Goal: Task Accomplishment & Management: Manage account settings

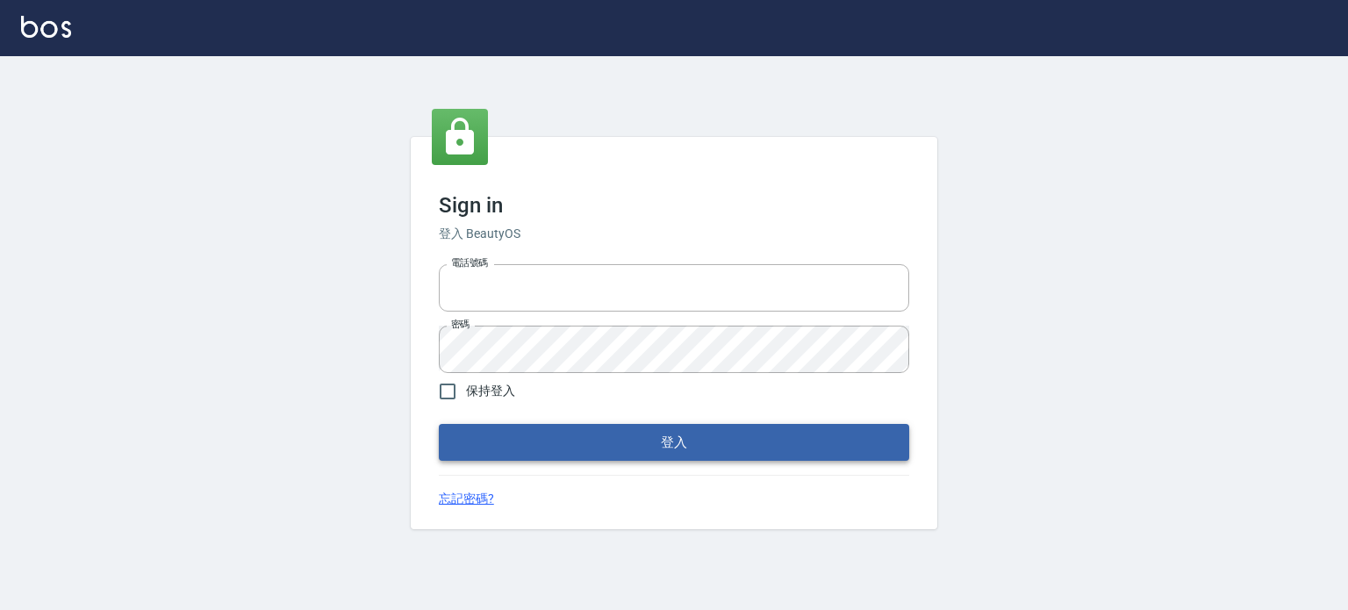
type input "29577977"
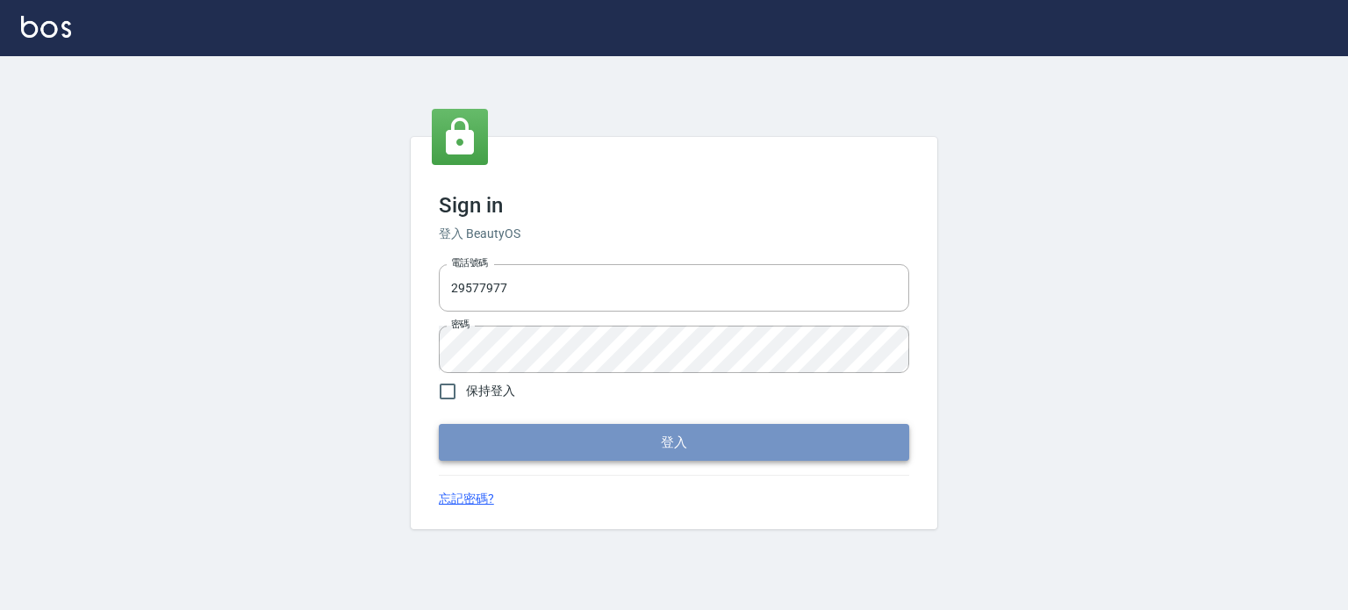
click at [635, 457] on button "登入" at bounding box center [674, 442] width 471 height 37
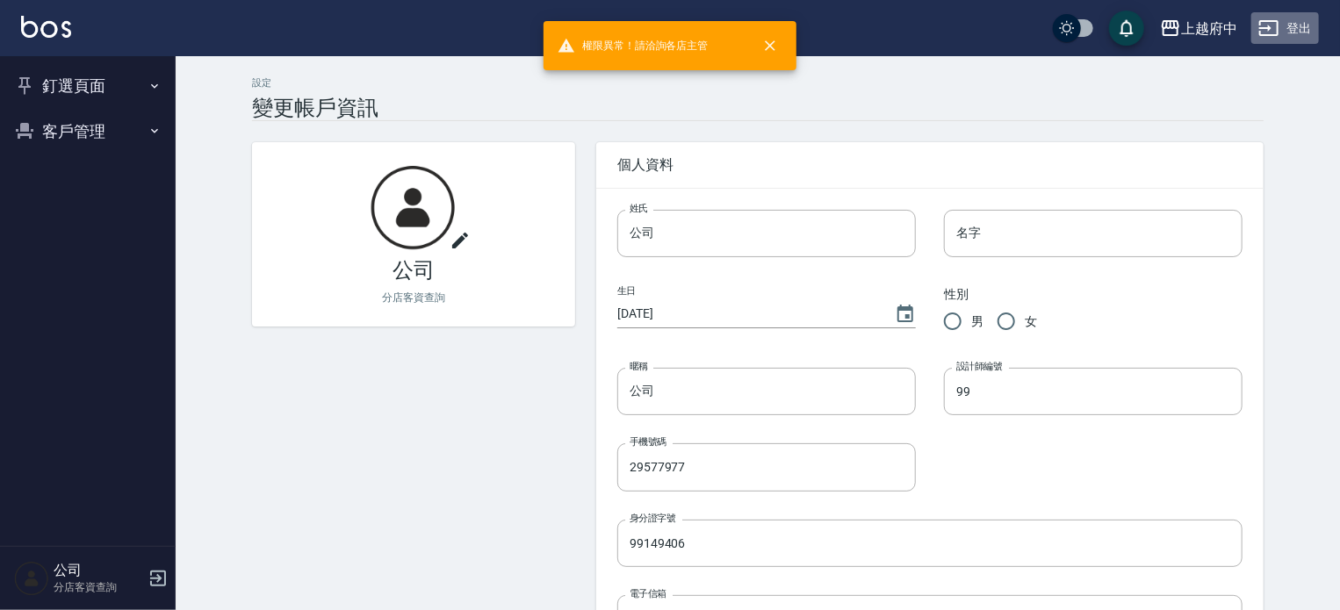
click at [1280, 14] on button "登出" at bounding box center [1285, 28] width 68 height 32
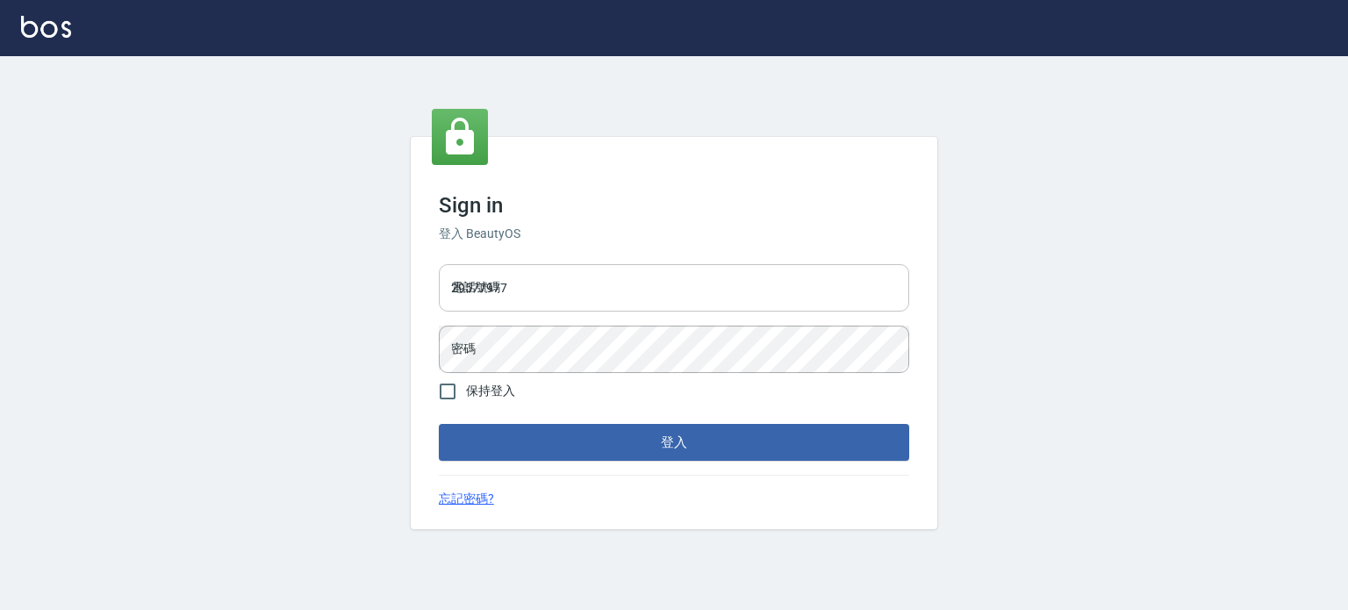
click at [486, 288] on input "29577977" at bounding box center [674, 287] width 471 height 47
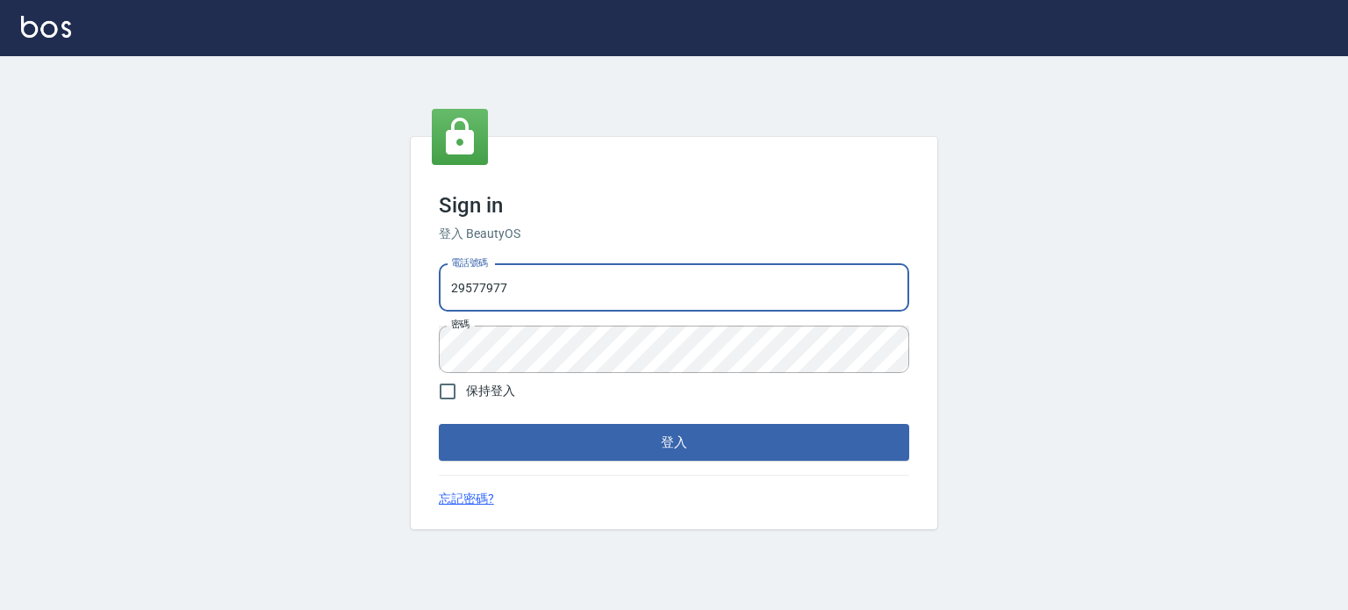
click at [515, 295] on input "29577977" at bounding box center [674, 287] width 471 height 47
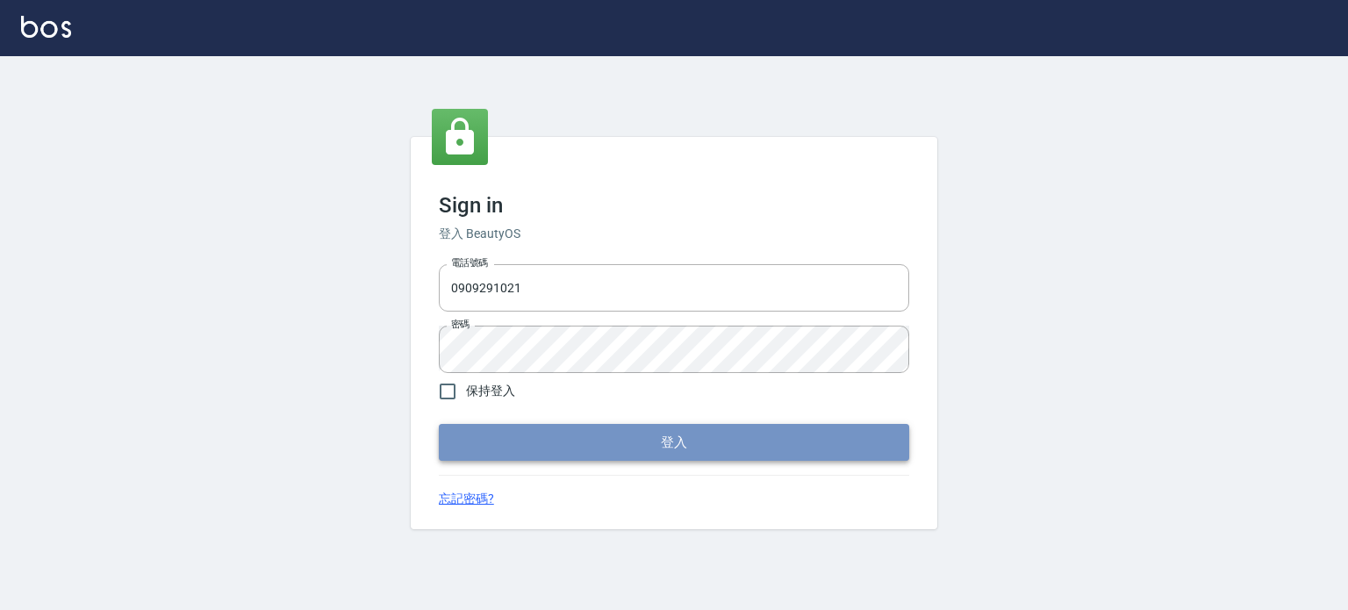
click at [834, 452] on button "登入" at bounding box center [674, 442] width 471 height 37
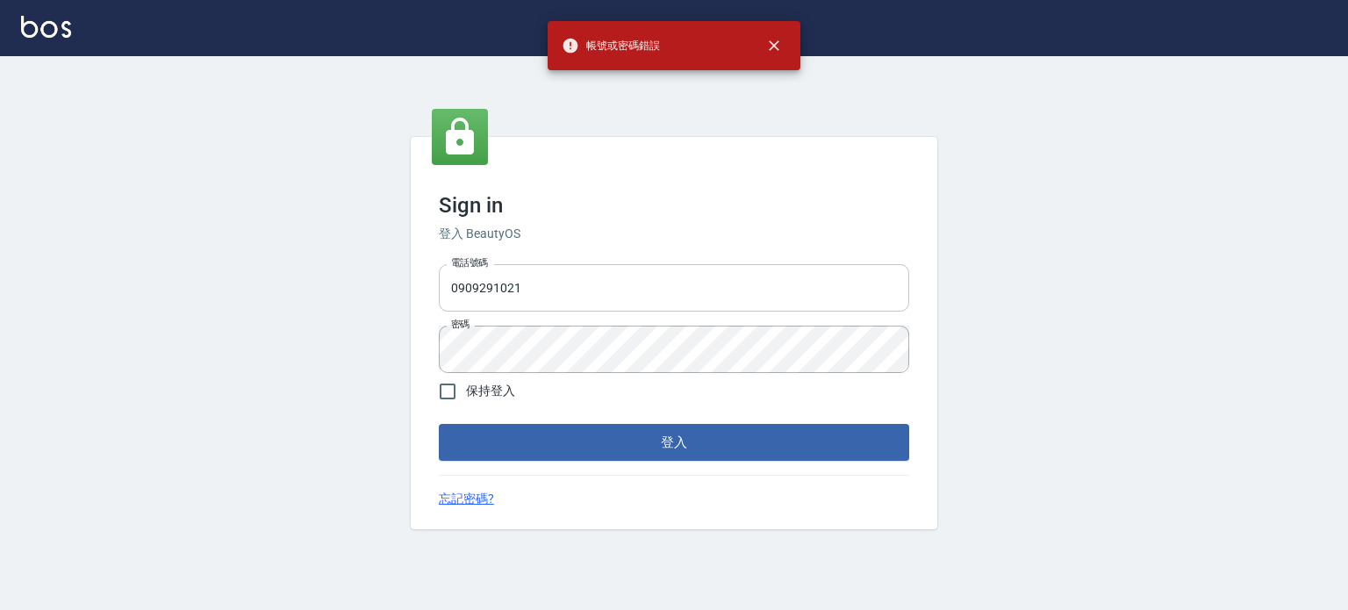
click at [618, 293] on input "0909291021" at bounding box center [674, 287] width 471 height 47
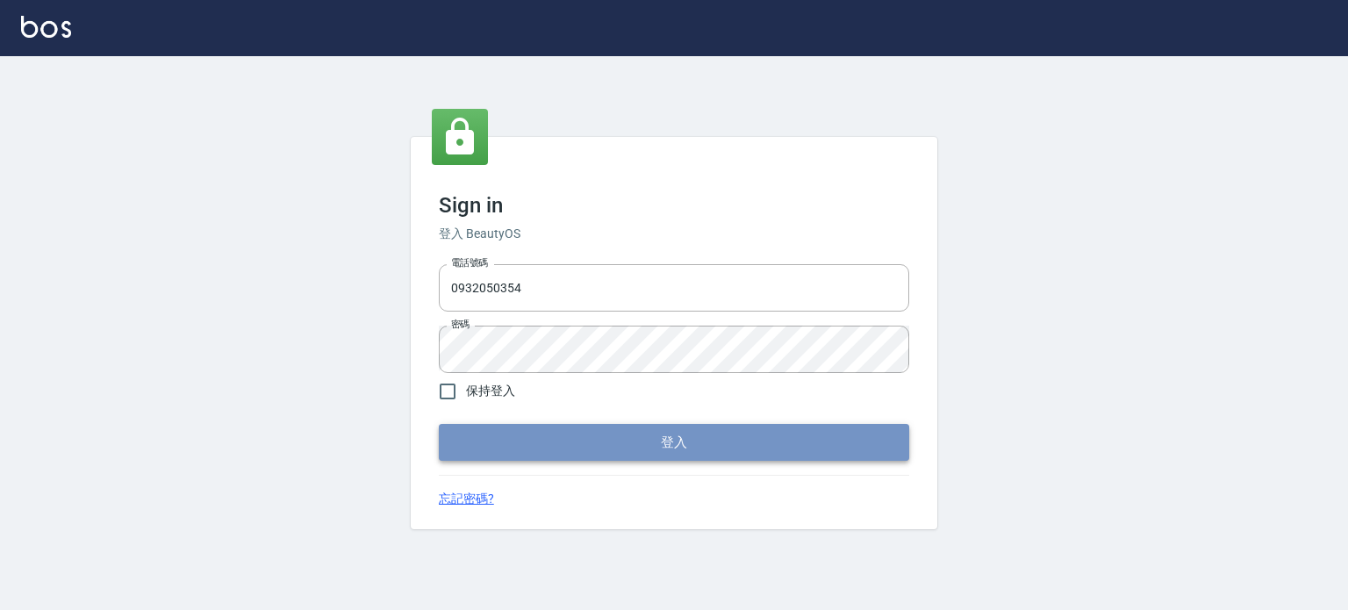
click at [878, 443] on button "登入" at bounding box center [674, 442] width 471 height 37
click at [646, 431] on button "登入" at bounding box center [674, 442] width 471 height 37
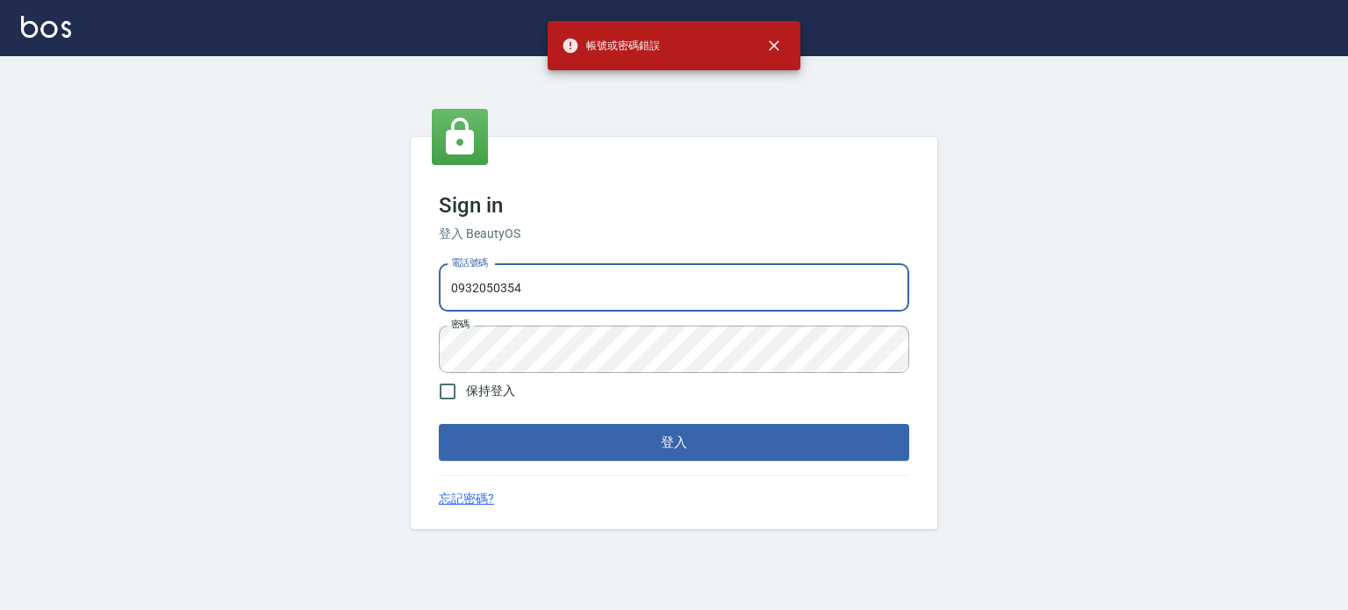
click at [583, 284] on input "0932050354" at bounding box center [674, 287] width 471 height 47
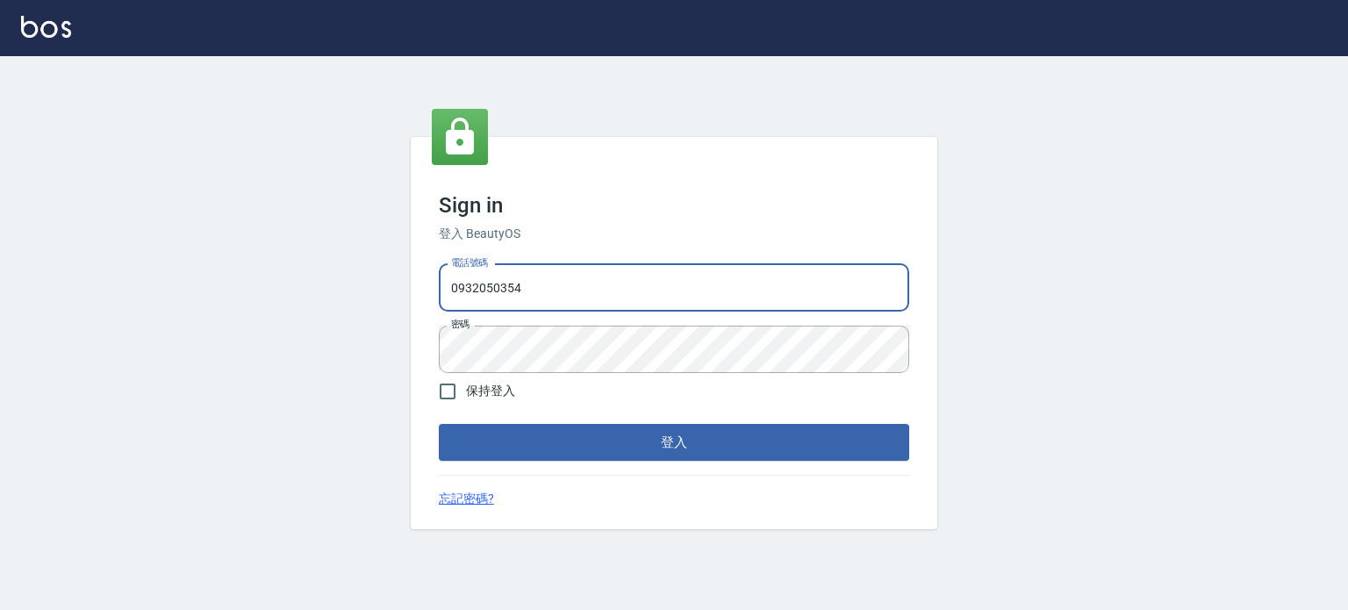
type input "0932302828"
click at [646, 445] on button "登入" at bounding box center [674, 442] width 471 height 37
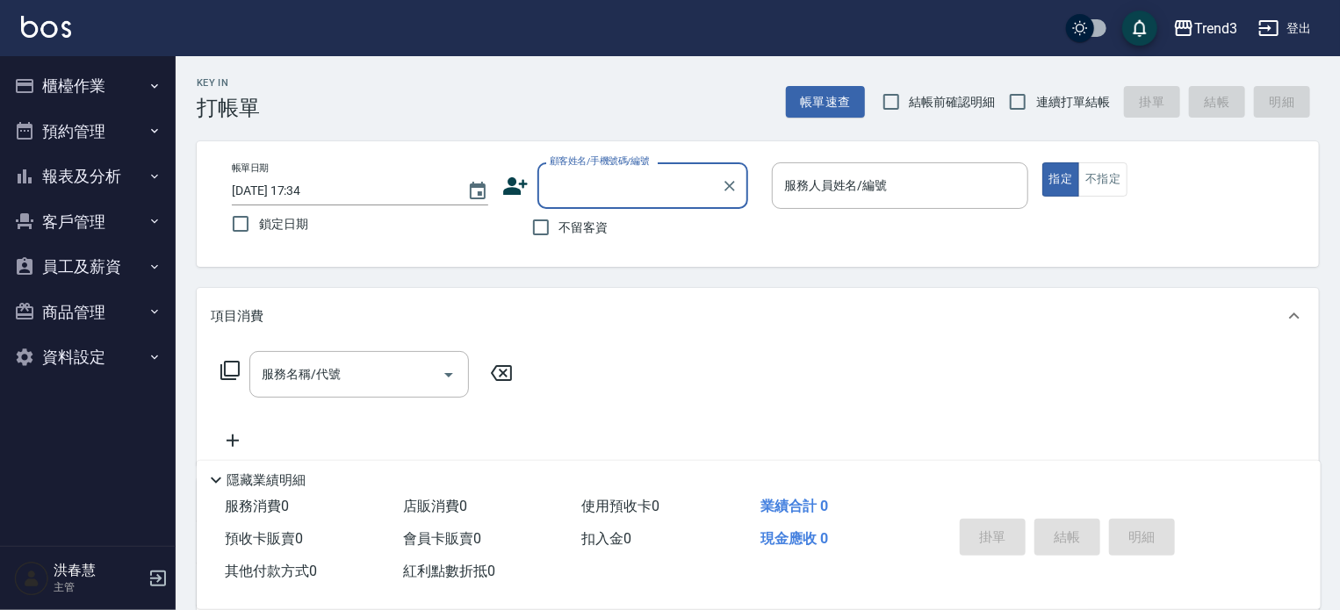
click at [1304, 24] on button "登出" at bounding box center [1285, 28] width 68 height 32
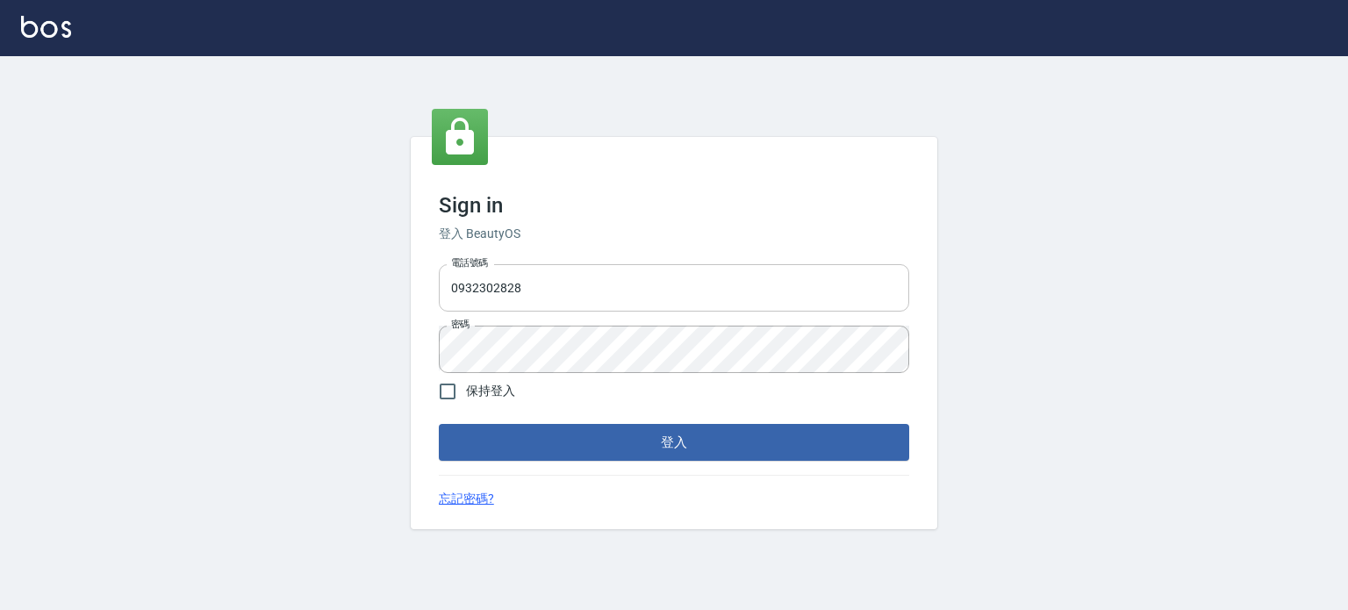
click at [546, 291] on input "0932302828" at bounding box center [674, 287] width 471 height 47
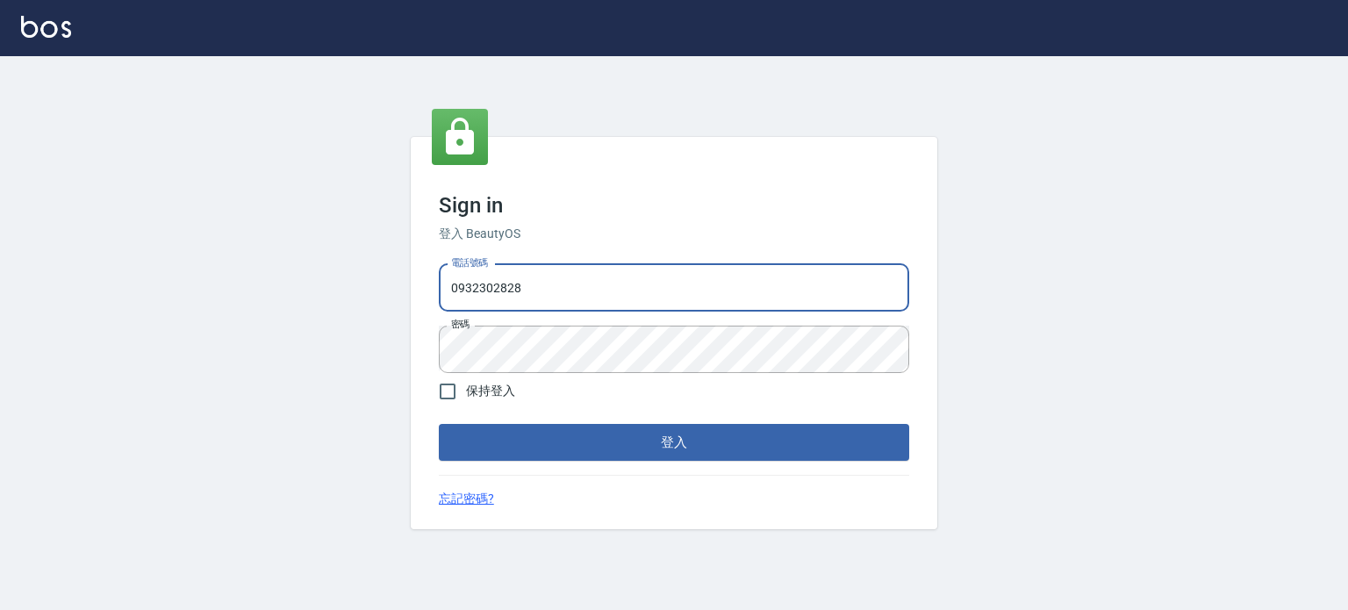
type input "29577977"
click at [846, 453] on button "登入" at bounding box center [674, 442] width 471 height 37
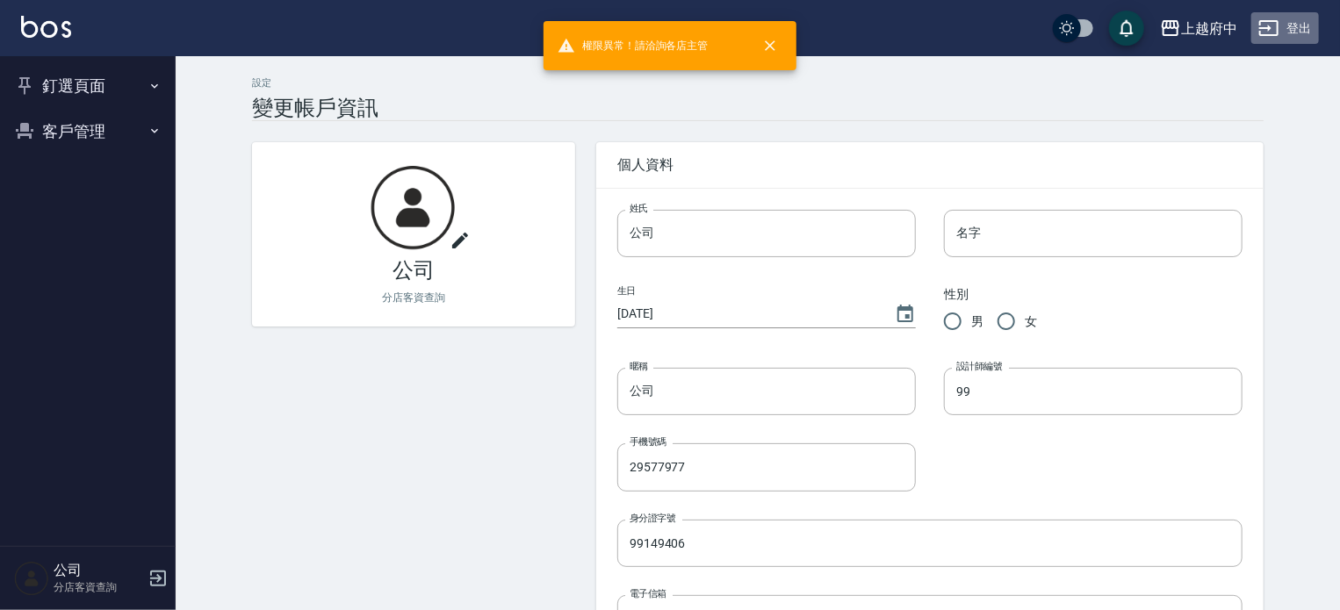
click at [1269, 27] on icon "button" at bounding box center [1268, 28] width 19 height 16
